Goal: Find specific page/section: Find specific page/section

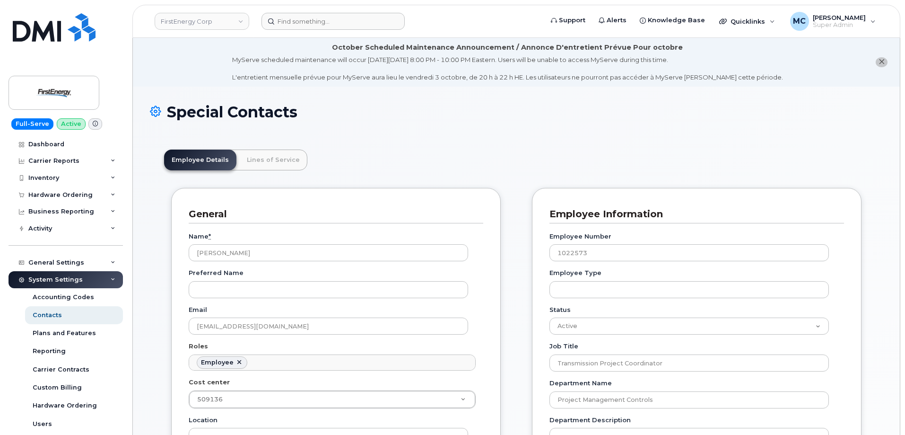
scroll to position [28, 0]
click at [348, 14] on input at bounding box center [332, 21] width 143 height 17
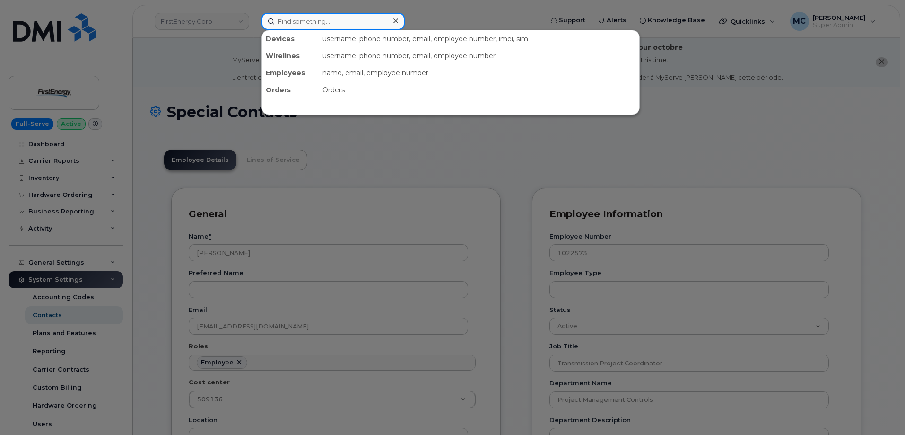
paste input "[PHONE_NUMBER]"
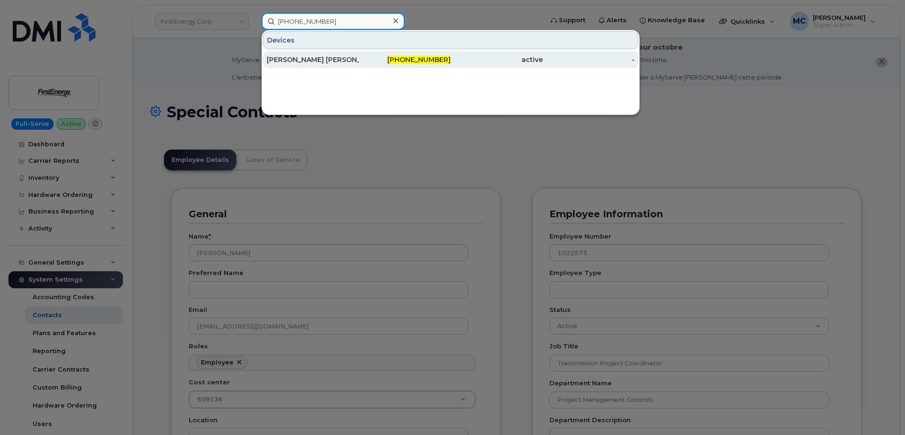
type input "[PHONE_NUMBER]"
click at [430, 62] on span "[PHONE_NUMBER]" at bounding box center [418, 59] width 63 height 9
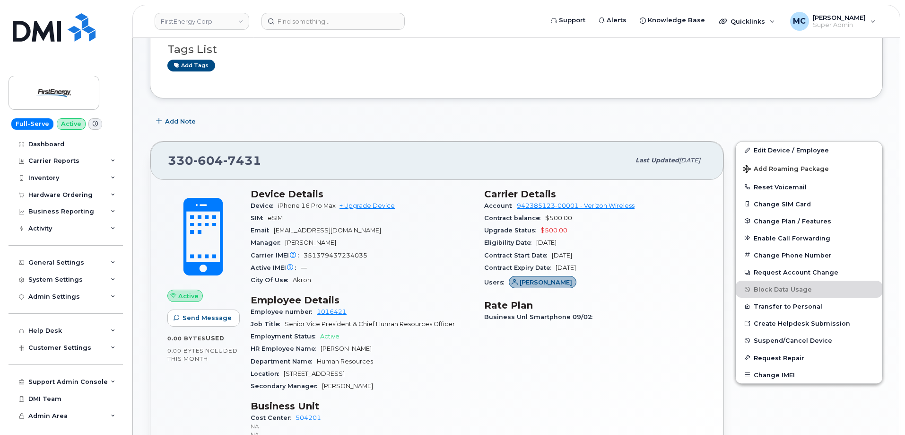
scroll to position [246, 0]
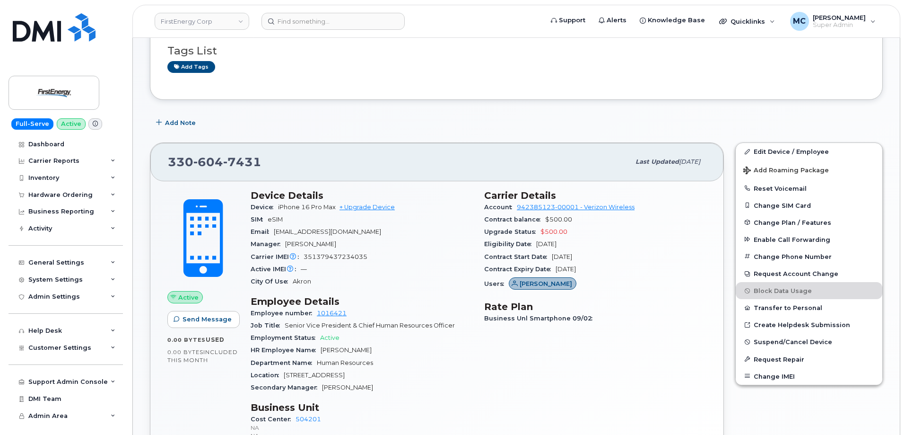
click at [522, 120] on div "Add Note" at bounding box center [516, 122] width 733 height 17
